Goal: Information Seeking & Learning: Learn about a topic

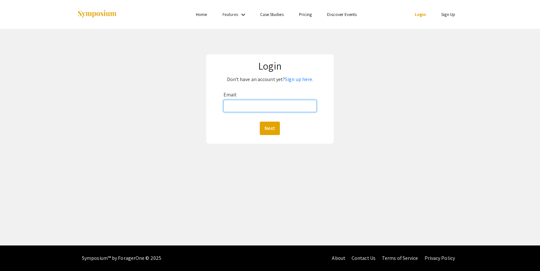
click at [238, 106] on input "Email:" at bounding box center [270, 106] width 93 height 12
type input "tepperna@oregonstate.edu"
click at [272, 129] on button "Next" at bounding box center [270, 127] width 20 height 13
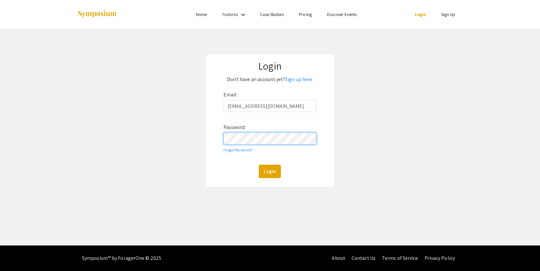
click at [259, 165] on button "Login" at bounding box center [270, 171] width 22 height 13
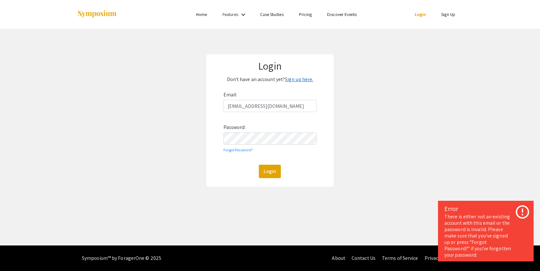
click at [295, 80] on link "Sign up here." at bounding box center [299, 79] width 28 height 7
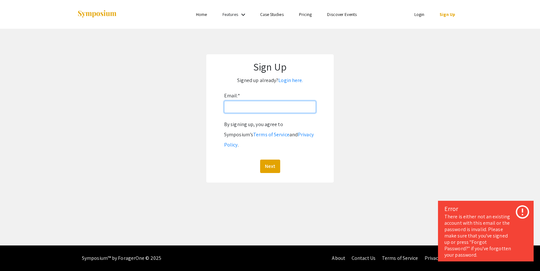
click at [243, 109] on input "Email: *" at bounding box center [270, 107] width 92 height 12
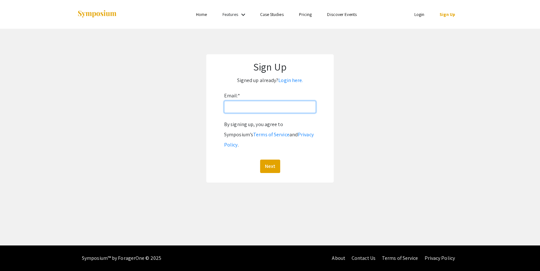
click at [267, 103] on input "Email: *" at bounding box center [270, 107] width 92 height 12
type input "tepperna@oregonstate.edu"
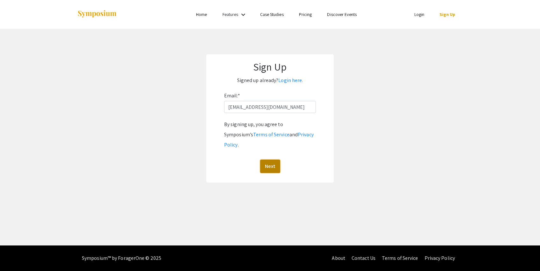
click at [269, 160] on button "Next" at bounding box center [270, 165] width 20 height 13
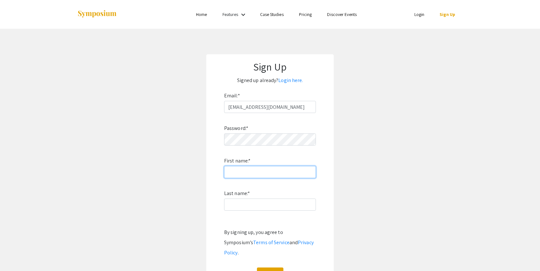
click at [252, 174] on input "First name: *" at bounding box center [270, 172] width 92 height 12
type input "Naima"
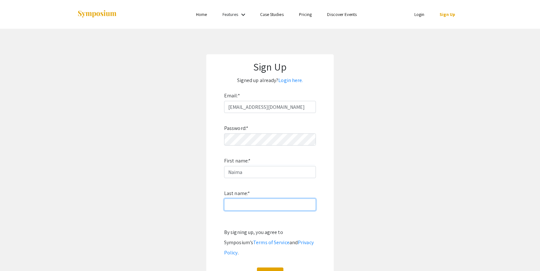
click at [255, 202] on input "Last name: *" at bounding box center [270, 204] width 92 height 12
type input "Tepper"
click at [273, 269] on button "Sign Up" at bounding box center [270, 273] width 26 height 13
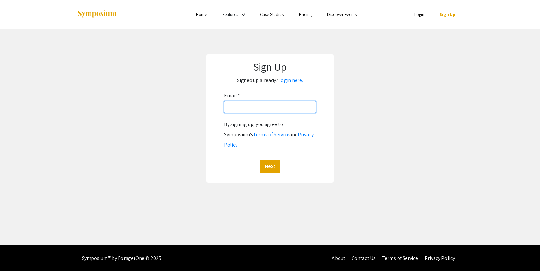
click at [243, 106] on input "Email: *" at bounding box center [270, 107] width 92 height 12
type input "tepperna@oregonstate.edu"
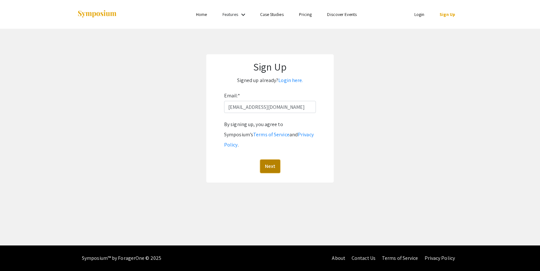
click at [275, 159] on button "Next" at bounding box center [270, 165] width 20 height 13
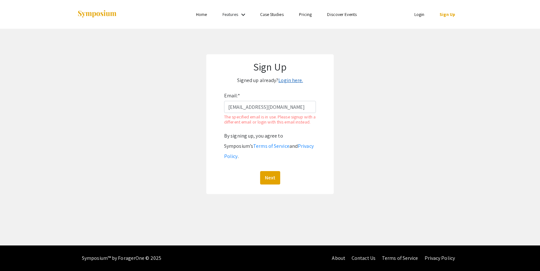
click at [294, 80] on link "Login here." at bounding box center [290, 80] width 25 height 7
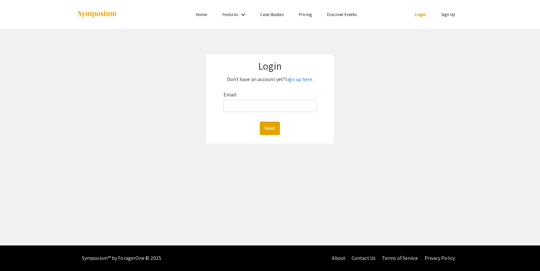
drag, startPoint x: 294, startPoint y: 80, endPoint x: 262, endPoint y: 109, distance: 43.3
click at [262, 109] on div "Login Don't have an account yet? Sign up here. Email: Next" at bounding box center [270, 98] width 128 height 89
click at [262, 109] on input "Email:" at bounding box center [270, 106] width 93 height 12
type input "tepperna@oregonstate.edu"
click at [270, 127] on button "Next" at bounding box center [270, 127] width 20 height 13
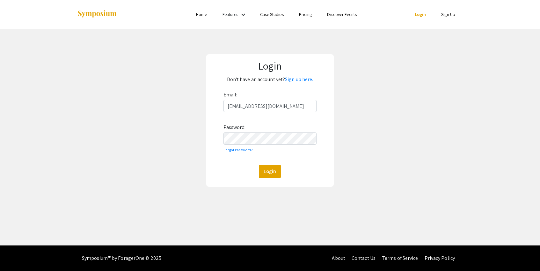
click at [254, 146] on div "Email: tepperna@oregonstate.edu Password: Forgot Password? Login" at bounding box center [270, 134] width 93 height 88
click at [259, 165] on button "Login" at bounding box center [270, 171] width 22 height 13
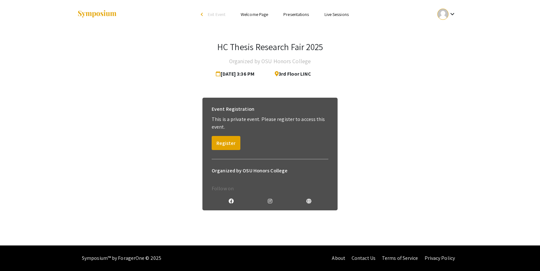
click at [289, 13] on link "Presentations" at bounding box center [296, 14] width 26 height 6
click at [229, 141] on button "Register" at bounding box center [226, 143] width 29 height 14
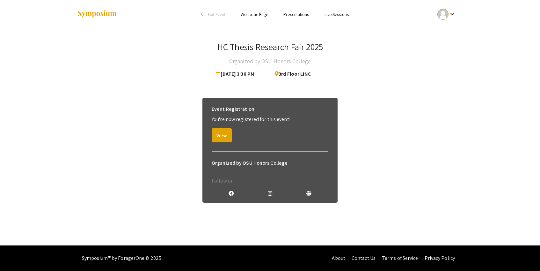
click at [294, 13] on link "Presentations" at bounding box center [296, 14] width 26 height 6
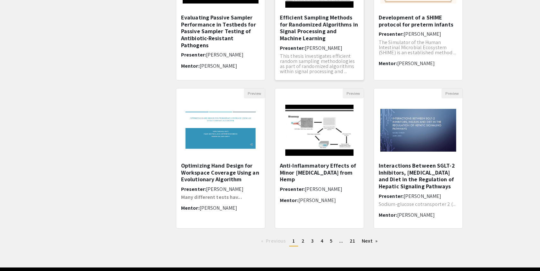
scroll to position [131, 0]
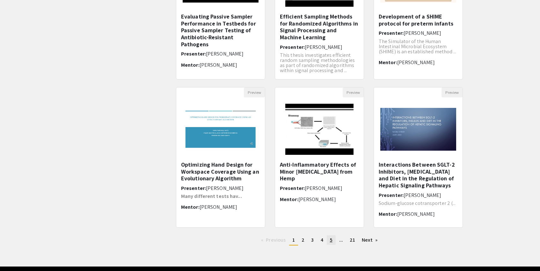
click at [327, 241] on link "page 5" at bounding box center [331, 240] width 9 height 10
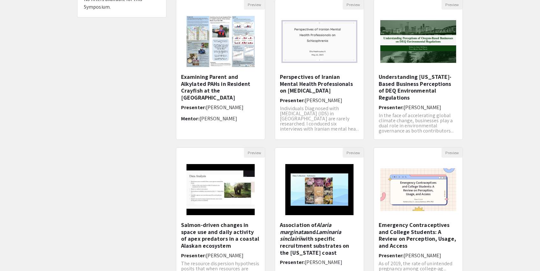
scroll to position [115, 0]
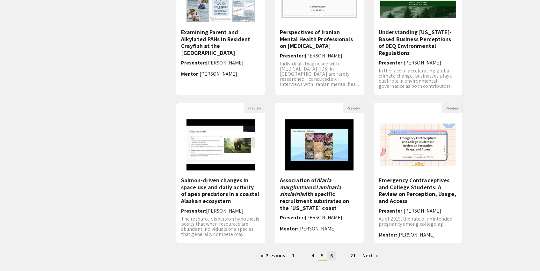
click at [330, 256] on link "page 6" at bounding box center [331, 256] width 9 height 10
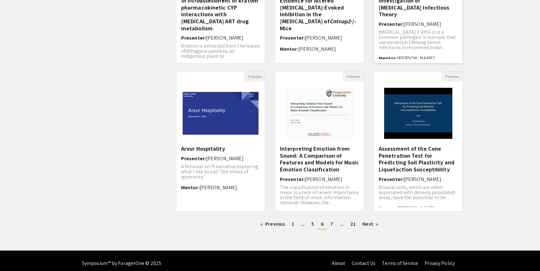
scroll to position [151, 0]
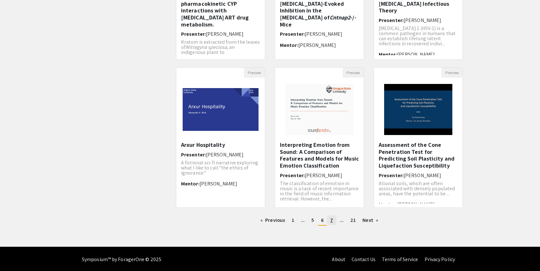
click at [332, 221] on span "7" at bounding box center [331, 219] width 3 height 7
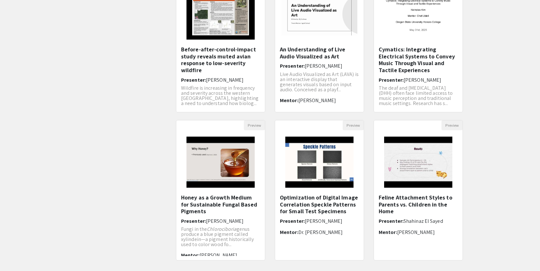
scroll to position [121, 0]
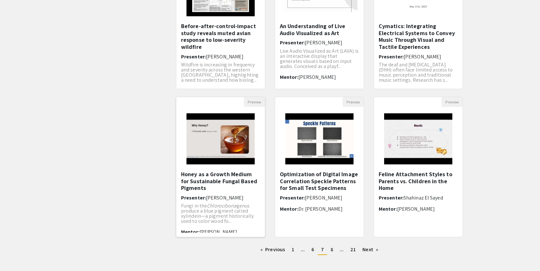
click at [231, 181] on h5 "Honey as a Growth Medium for Sustainable Fungal Based Pigments" at bounding box center [220, 181] width 79 height 21
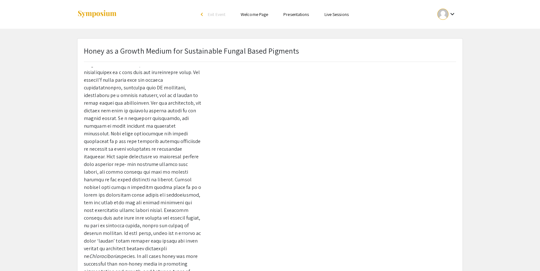
scroll to position [105, 0]
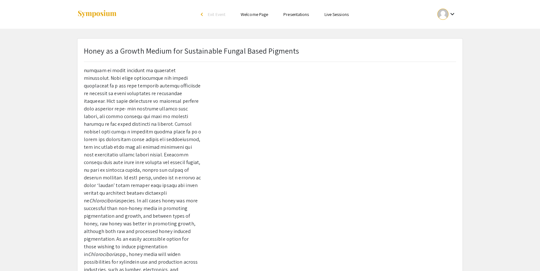
scroll to position [121, 0]
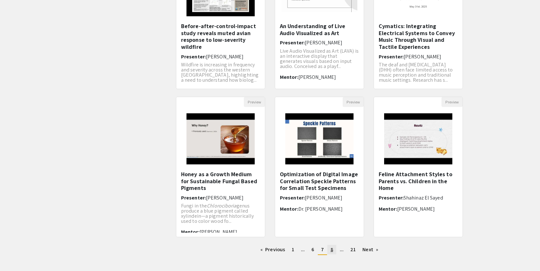
click at [331, 246] on span "8" at bounding box center [332, 249] width 3 height 7
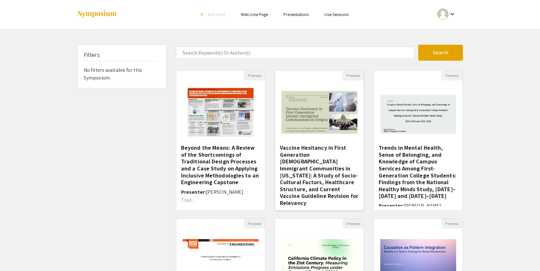
click at [326, 163] on h5 "Vaccine Hesitancy in First Generation Muslim Immigrant Communities in Oregon: A…" at bounding box center [319, 175] width 79 height 62
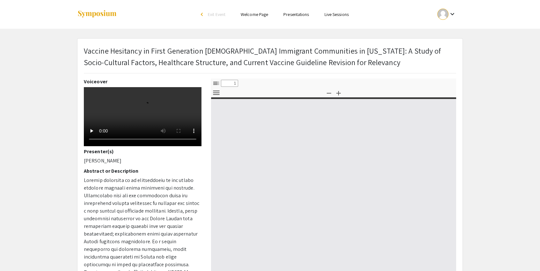
select select "custom"
type input "0"
select select "custom"
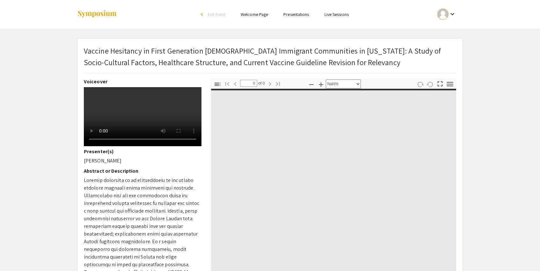
type input "1"
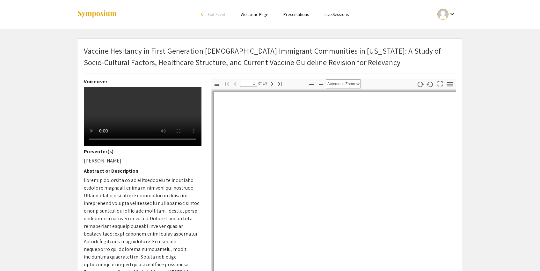
select select "auto"
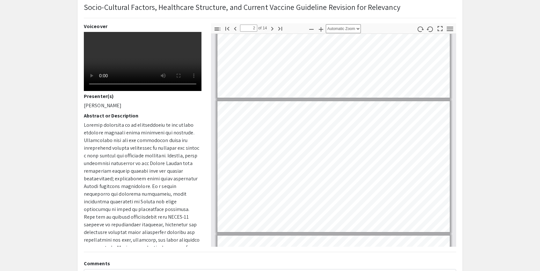
scroll to position [83, 0]
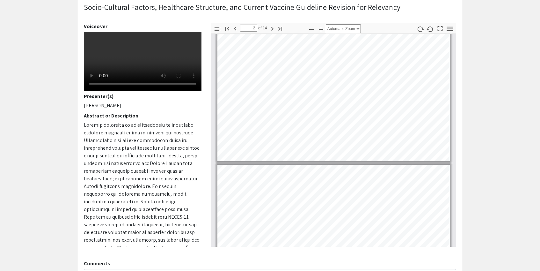
type input "3"
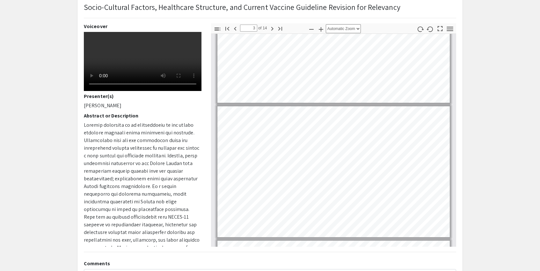
scroll to position [199, 0]
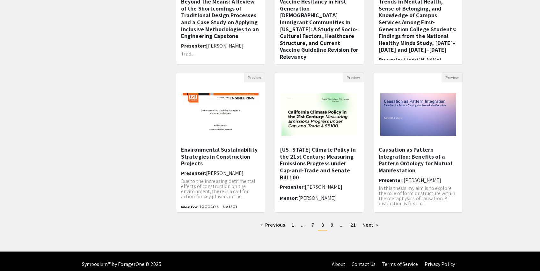
scroll to position [148, 0]
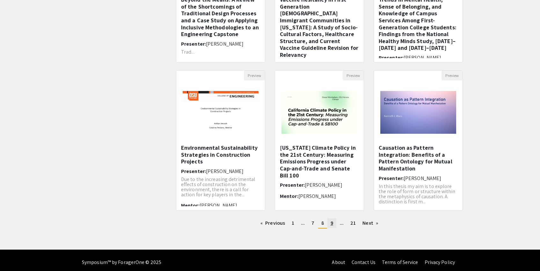
click at [331, 225] on span "9" at bounding box center [332, 222] width 3 height 7
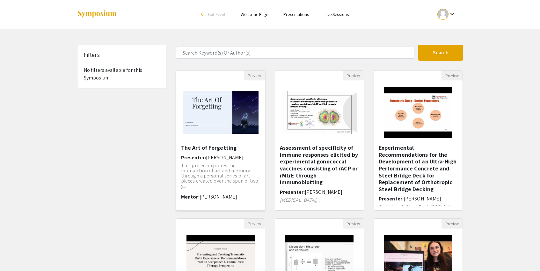
click at [223, 148] on h5 "The Art of Forgetting" at bounding box center [220, 147] width 79 height 7
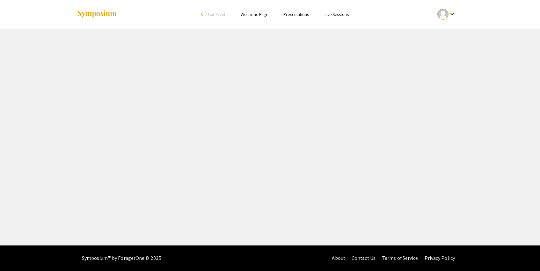
select select "custom"
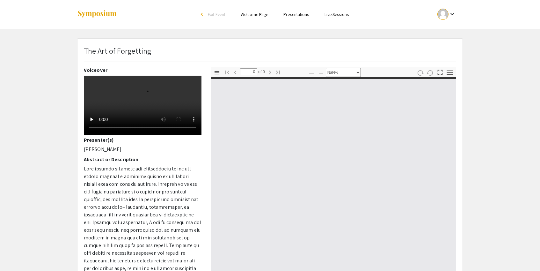
type input "1"
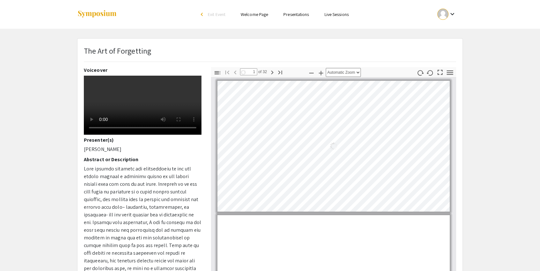
scroll to position [81, 0]
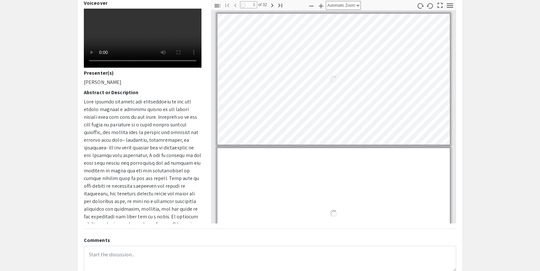
select select "auto"
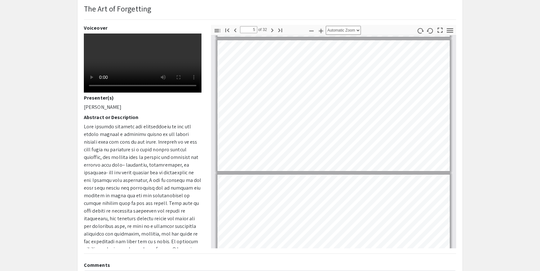
scroll to position [147, 0]
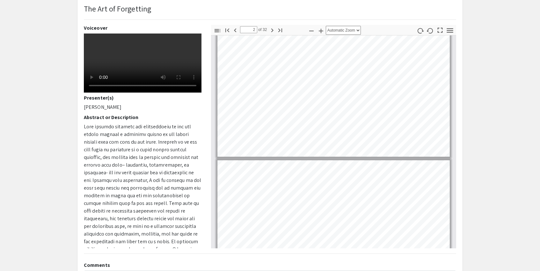
type input "1"
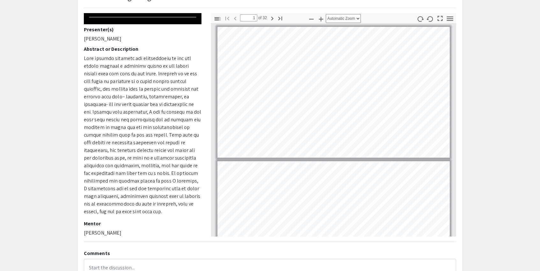
scroll to position [57, 0]
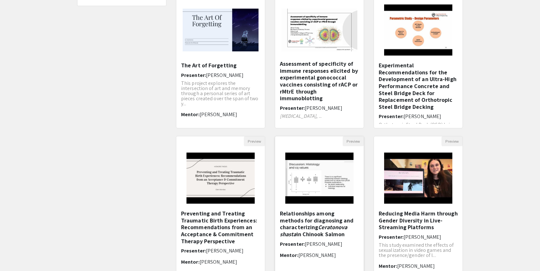
scroll to position [152, 0]
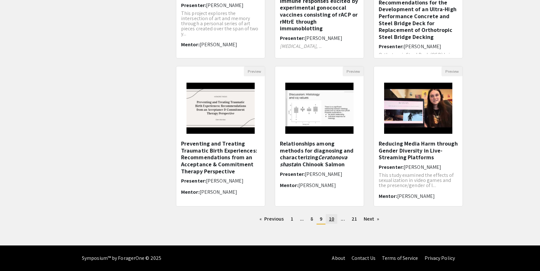
click at [331, 218] on span "10" at bounding box center [331, 218] width 5 height 7
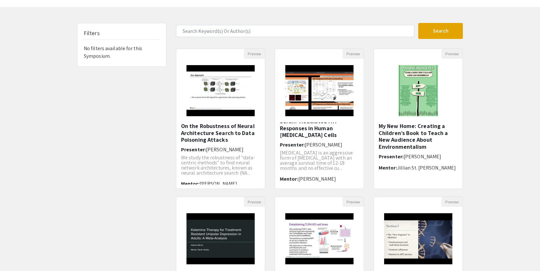
scroll to position [33, 0]
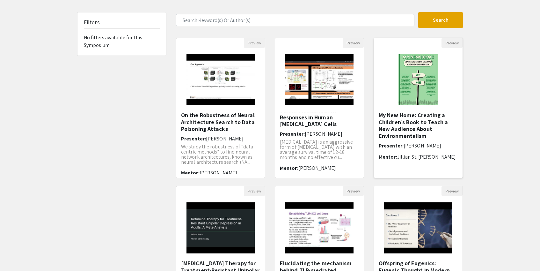
click at [392, 123] on h5 "My New Home: Creating a Children’s Book to Teach a New Audience About Environme…" at bounding box center [418, 125] width 79 height 27
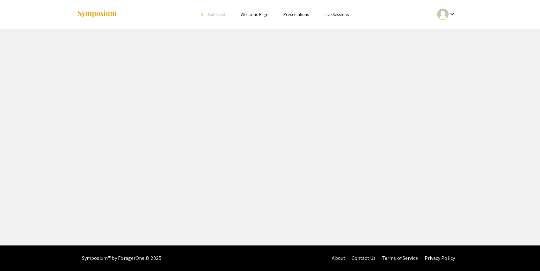
select select "custom"
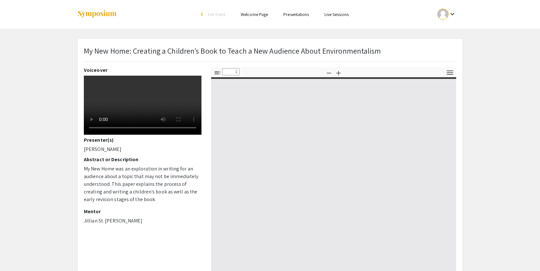
type input "0"
select select "custom"
type input "1"
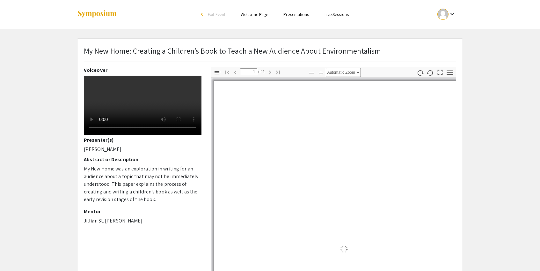
select select "auto"
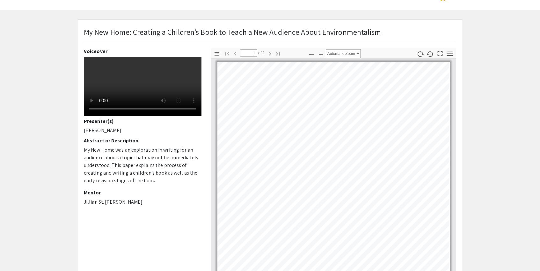
scroll to position [19, 0]
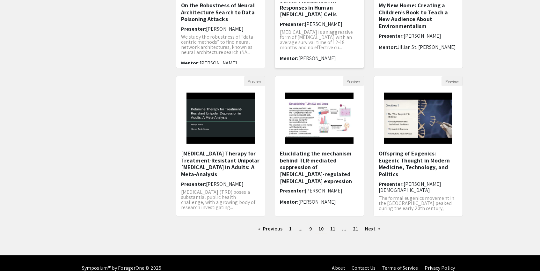
scroll to position [143, 0]
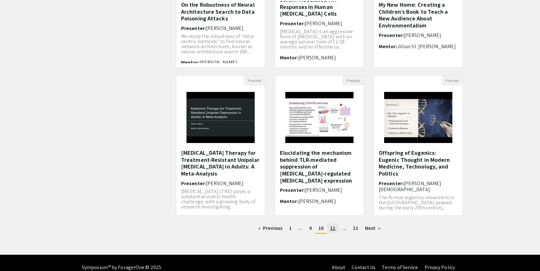
click at [331, 229] on span "11" at bounding box center [332, 227] width 5 height 7
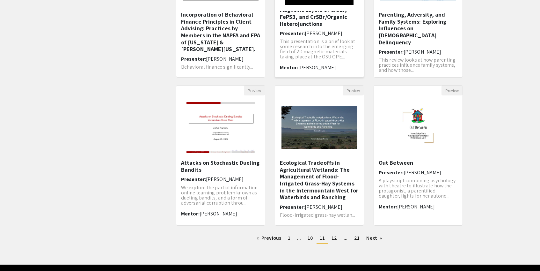
scroll to position [135, 0]
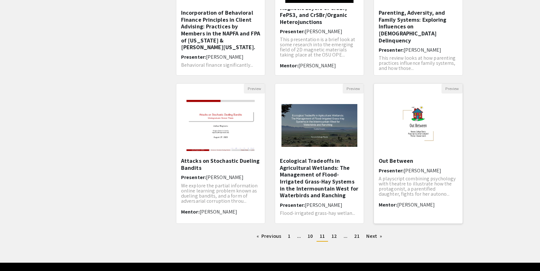
click at [400, 166] on div "Out Between Presenter: Jennah Campbell A playscript combining psychology with t…" at bounding box center [418, 188] width 79 height 62
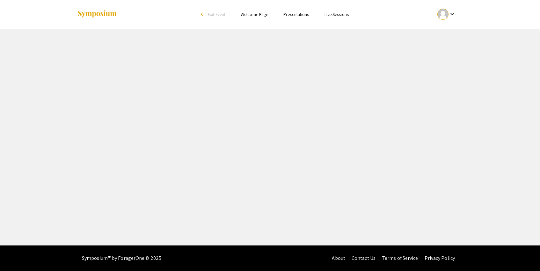
select select "custom"
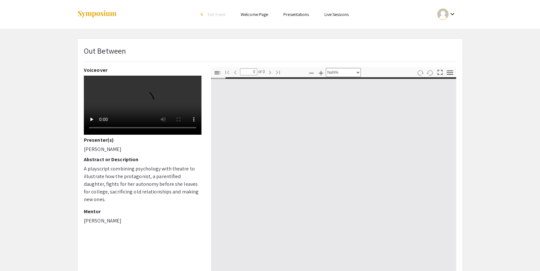
type input "1"
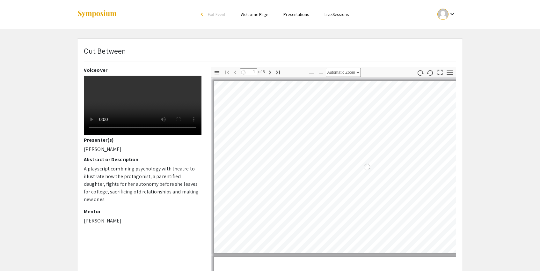
select select "auto"
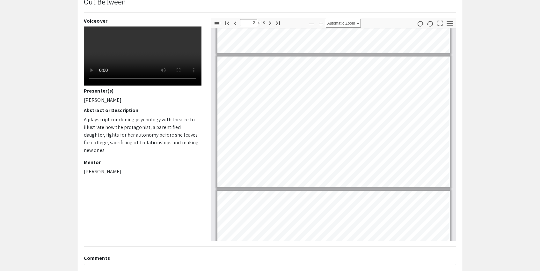
scroll to position [56, 0]
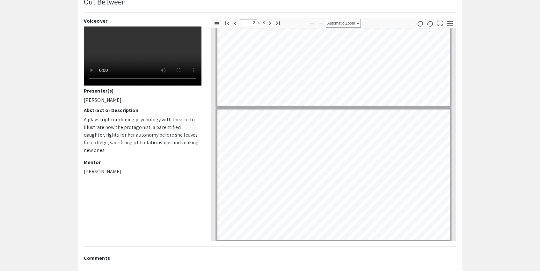
type input "1"
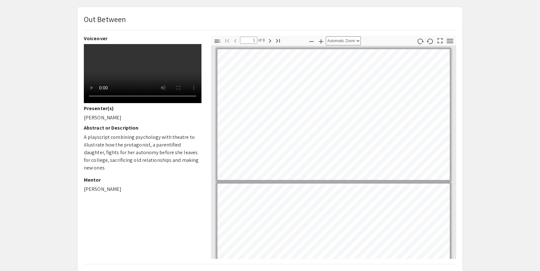
scroll to position [32, 0]
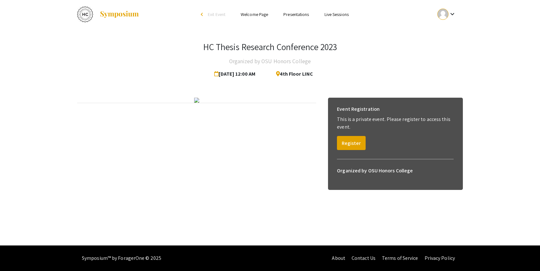
click at [302, 12] on link "Presentations" at bounding box center [296, 14] width 26 height 6
click at [296, 14] on link "Presentations" at bounding box center [296, 14] width 26 height 6
click at [288, 15] on link "Presentations" at bounding box center [296, 14] width 26 height 6
click at [291, 7] on ul "Skip navigation arrow_back_ios Exit Event Welcome Page Presentations Live Sessi…" at bounding box center [269, 14] width 127 height 29
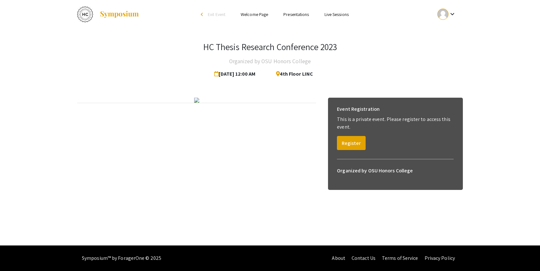
click at [291, 12] on link "Presentations" at bounding box center [296, 14] width 26 height 6
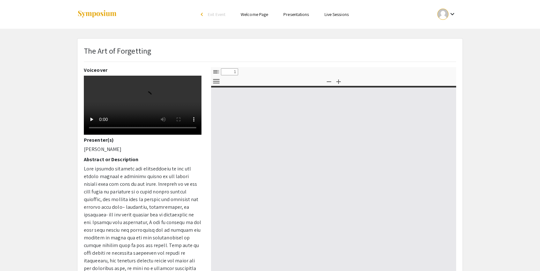
select select "custom"
type input "0"
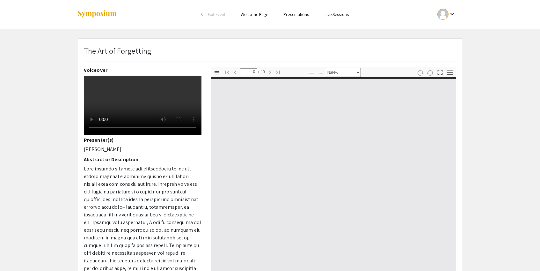
select select "auto"
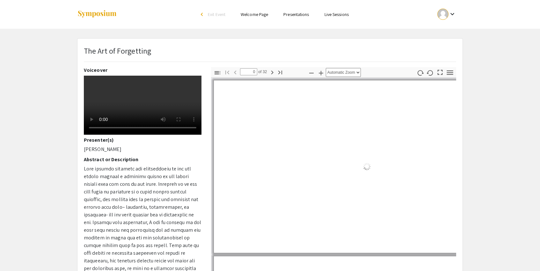
type input "1"
select select "auto"
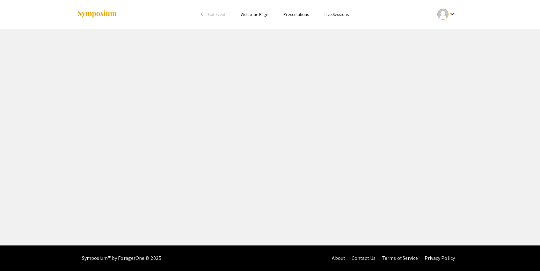
select select "custom"
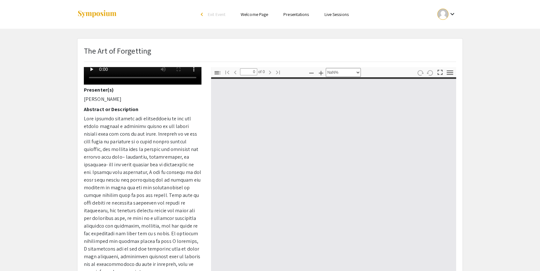
scroll to position [57, 0]
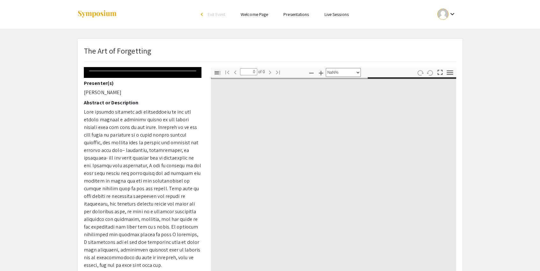
type input "1"
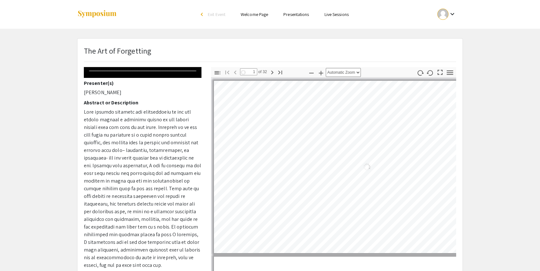
select select "auto"
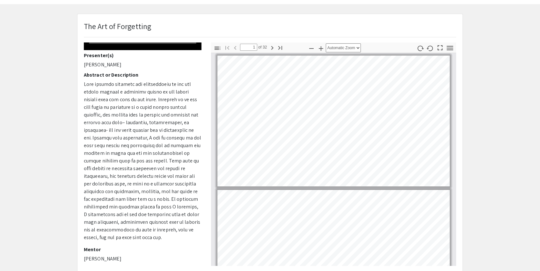
scroll to position [26, 0]
